Goal: Transaction & Acquisition: Download file/media

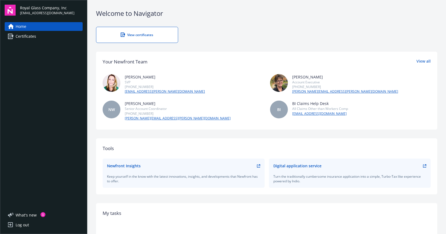
click at [45, 35] on link "Certificates" at bounding box center [44, 36] width 78 height 9
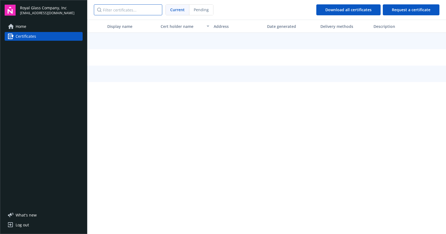
click at [139, 10] on input "Filter certificates..." at bounding box center [128, 9] width 68 height 11
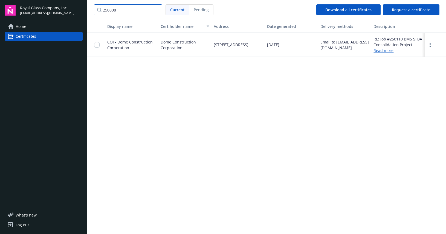
type input "250008"
click at [98, 46] on input "checkbox" at bounding box center [96, 44] width 5 height 5
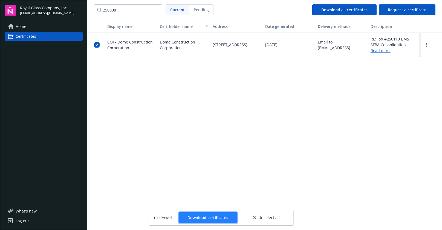
click at [207, 214] on button "Download certificates" at bounding box center [207, 217] width 59 height 11
